Goal: Transaction & Acquisition: Obtain resource

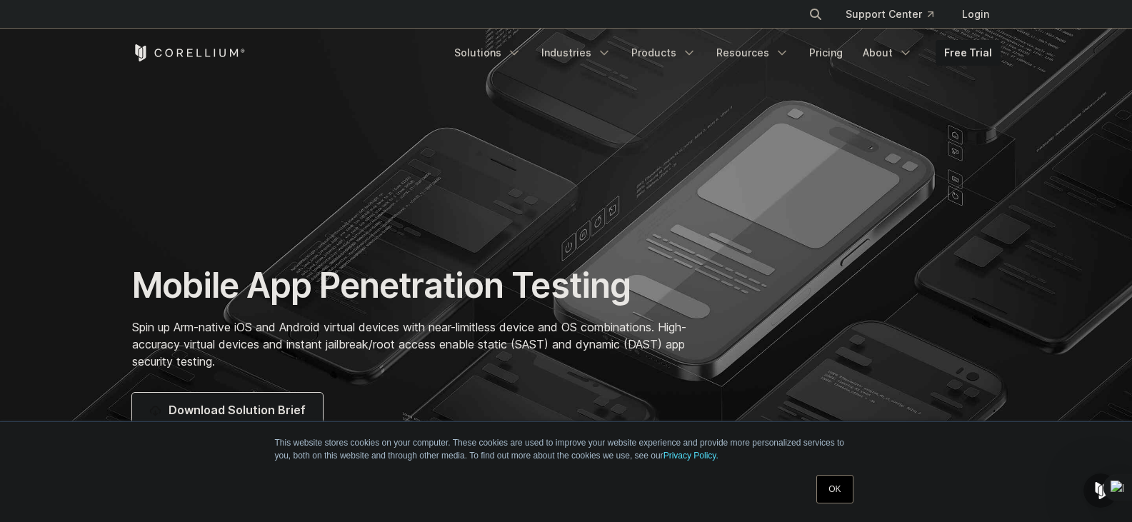
click at [830, 490] on link "OK" at bounding box center [834, 489] width 36 height 29
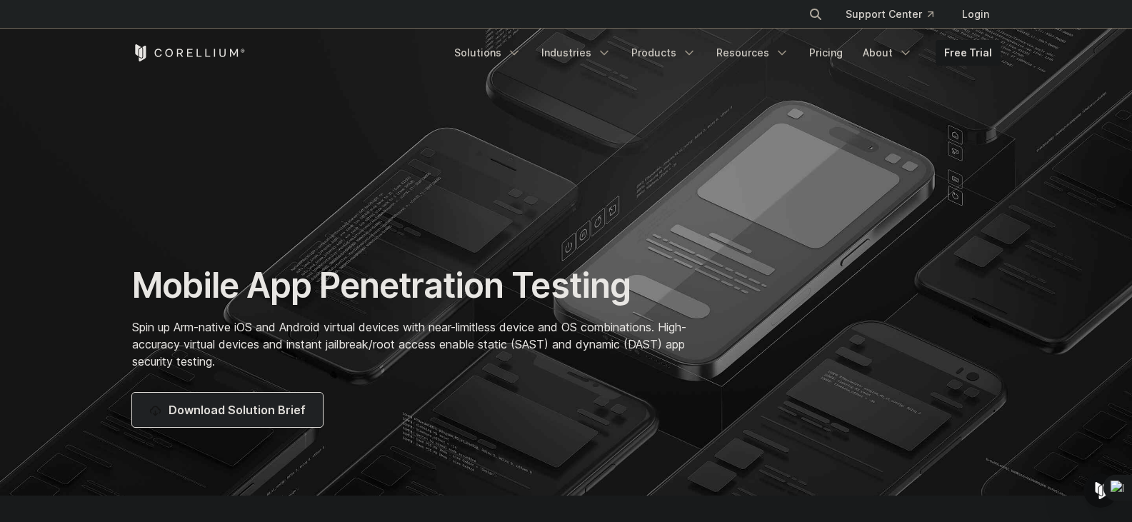
click at [300, 417] on span "Download Solution Brief" at bounding box center [236, 409] width 137 height 17
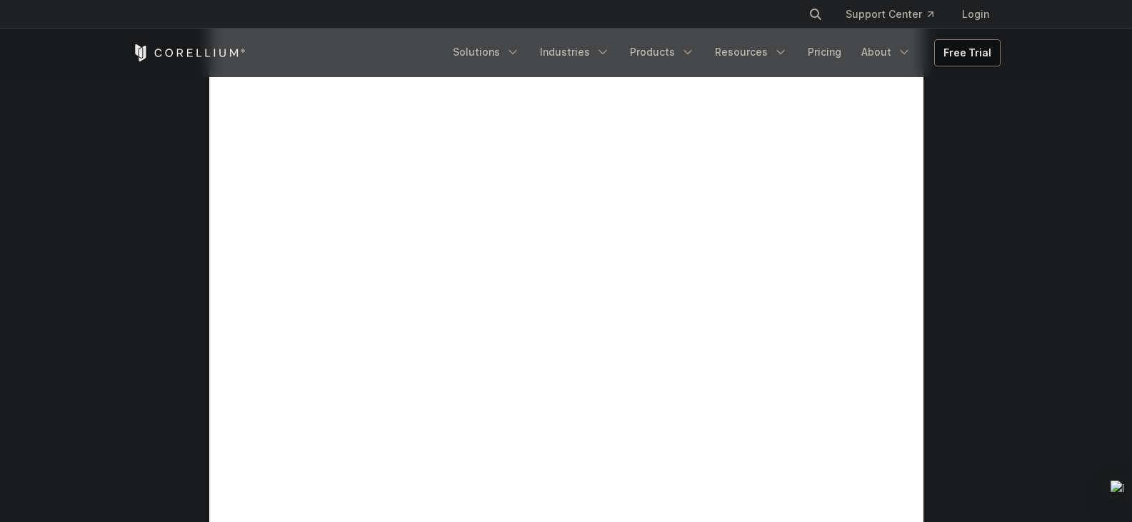
scroll to position [643, 0]
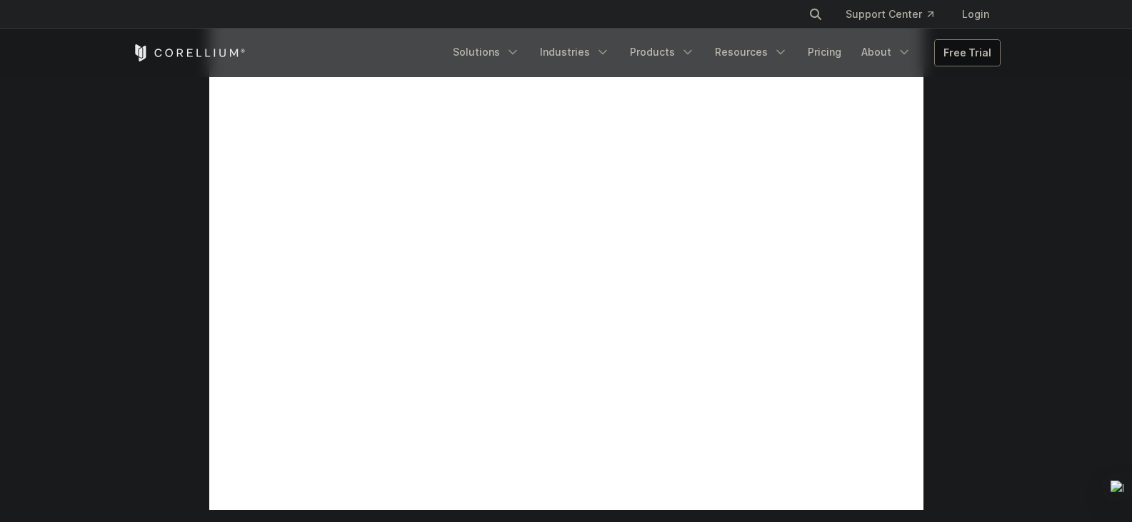
click at [967, 48] on link "Free Trial" at bounding box center [966, 53] width 65 height 26
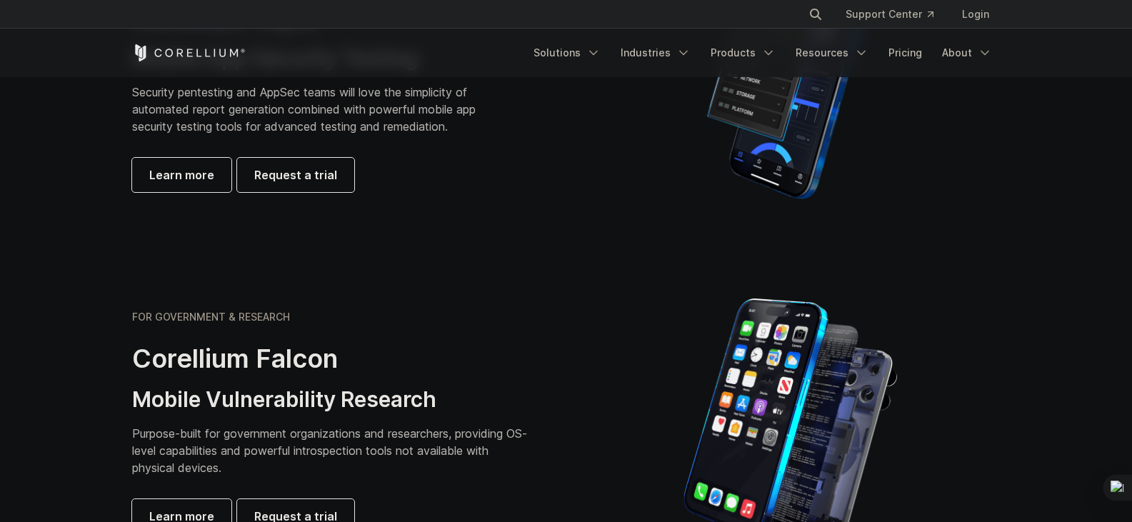
scroll to position [500, 0]
